Goal: Task Accomplishment & Management: Manage account settings

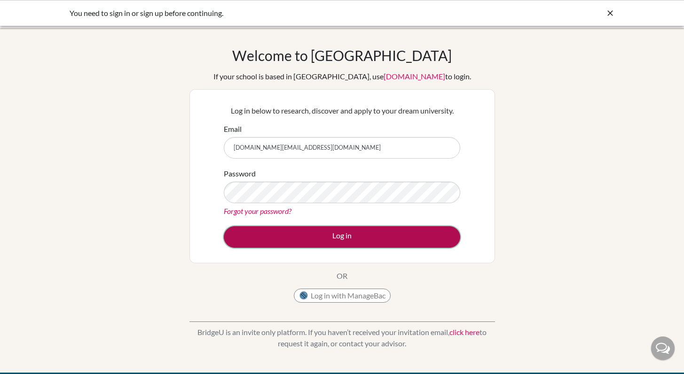
click at [296, 237] on button "Log in" at bounding box center [342, 237] width 236 height 22
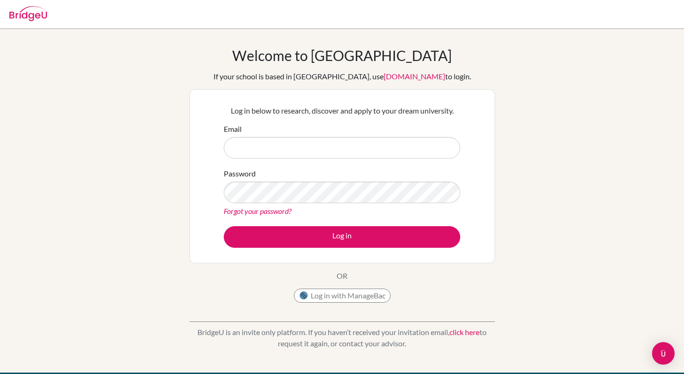
type input "[DOMAIN_NAME][EMAIL_ADDRESS][DOMAIN_NAME]"
click at [349, 148] on input "[DOMAIN_NAME][EMAIL_ADDRESS][DOMAIN_NAME]" at bounding box center [342, 148] width 236 height 22
